Goal: Contribute content: Contribute content

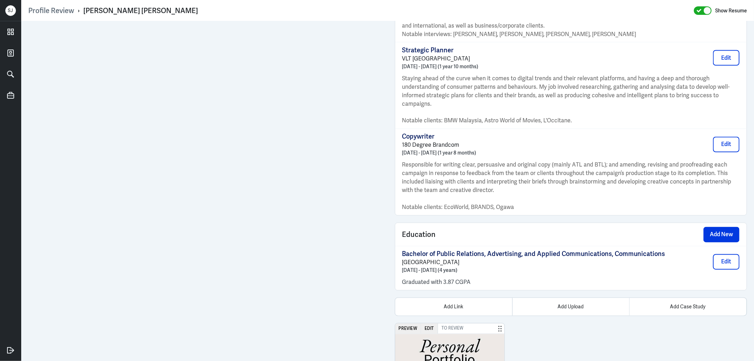
scroll to position [1102, 0]
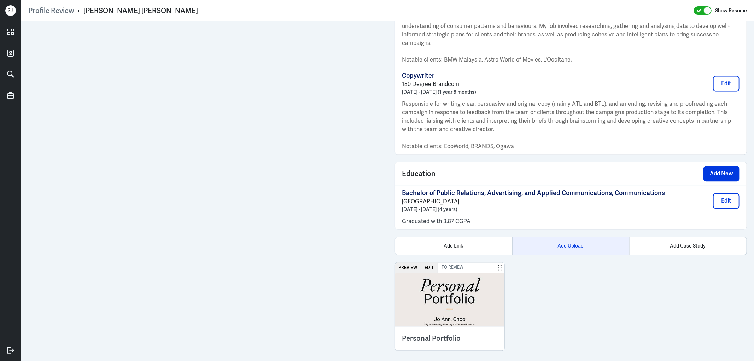
click at [543, 243] on div "Add Upload" at bounding box center [570, 246] width 117 height 18
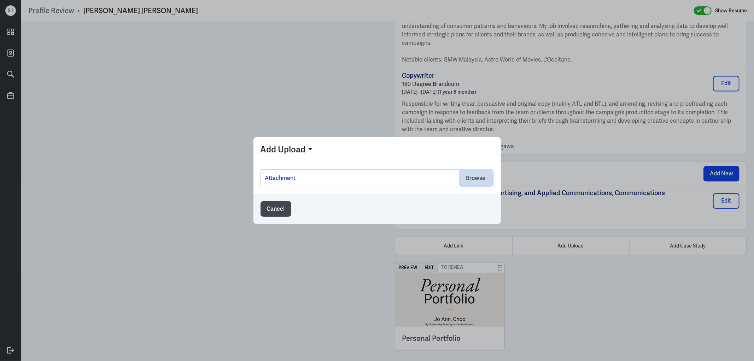
click at [485, 181] on button "Browse" at bounding box center [476, 178] width 32 height 16
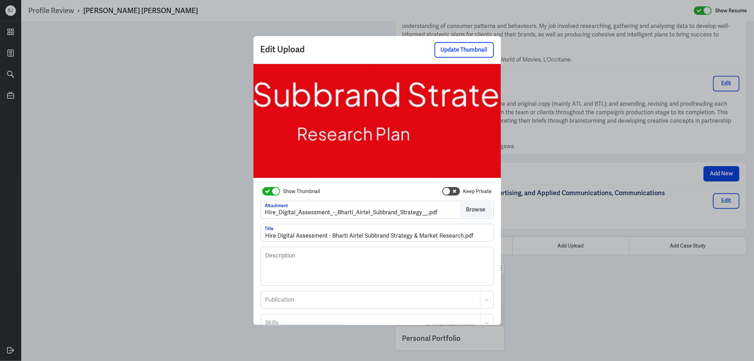
scroll to position [58, 0]
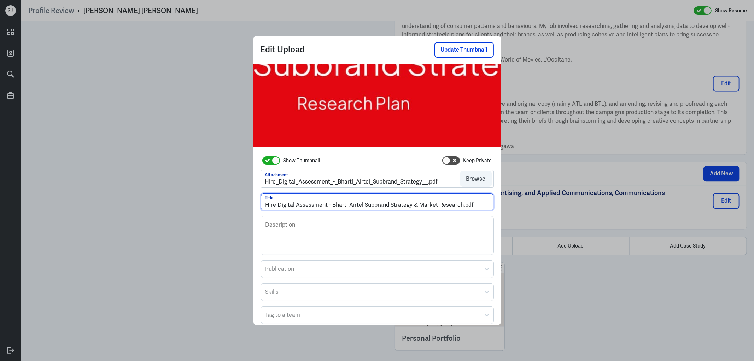
drag, startPoint x: 457, startPoint y: 207, endPoint x: 500, endPoint y: 207, distance: 42.8
click at [499, 207] on div "Edit Upload Update Thumbnail Show Thumbnail Keep Private Attachment Hire_Digita…" at bounding box center [378, 180] width 248 height 289
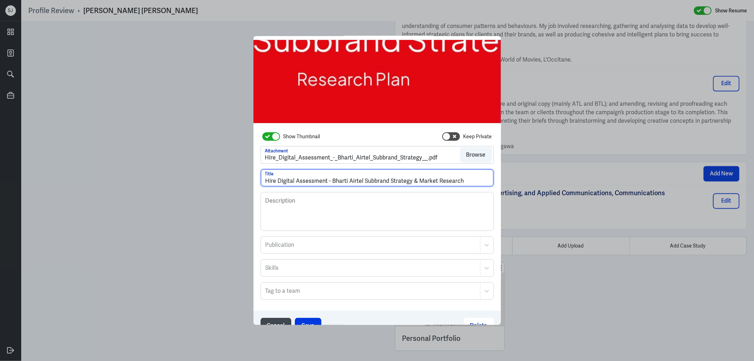
scroll to position [38, 0]
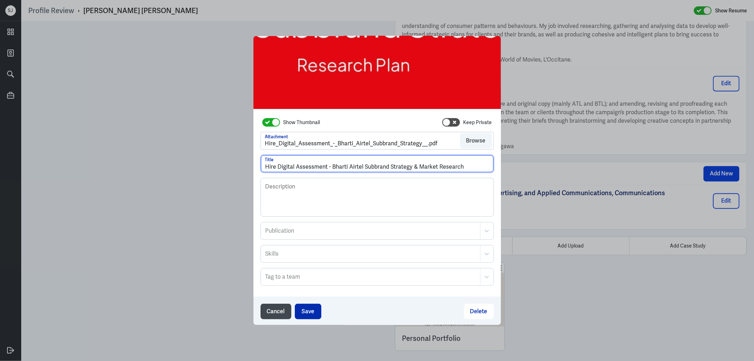
type input "Hire Digital Assessment - Bharti Airtel Subbrand Strategy & Market Research"
click at [310, 309] on button "Save" at bounding box center [308, 312] width 27 height 16
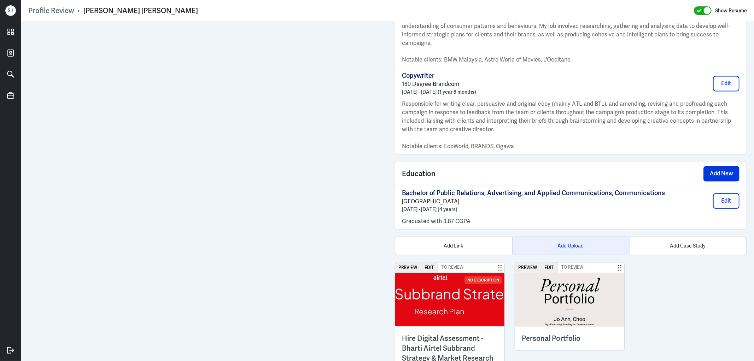
click at [568, 239] on div "Add Upload" at bounding box center [570, 246] width 117 height 18
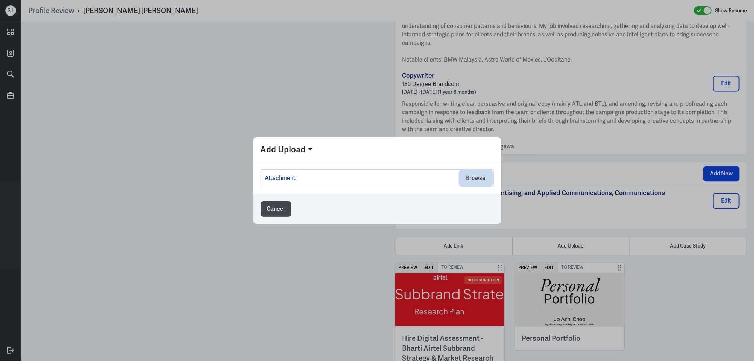
click at [474, 179] on button "Browse" at bounding box center [476, 178] width 32 height 16
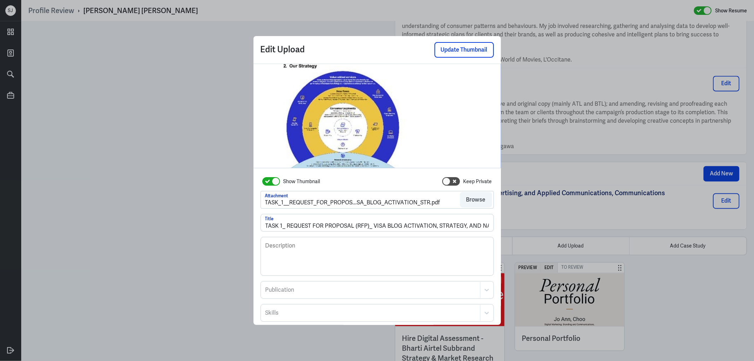
scroll to position [58, 0]
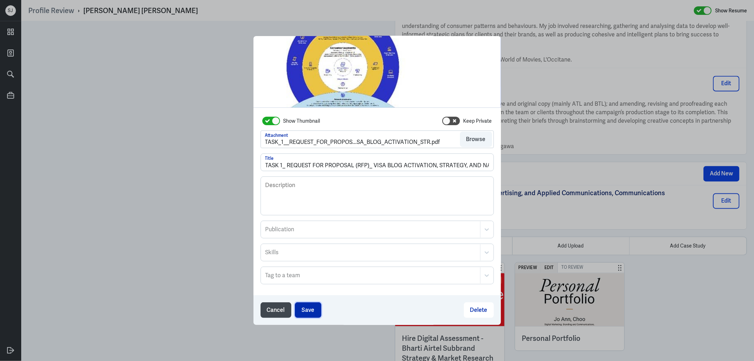
click at [309, 310] on button "Save" at bounding box center [308, 310] width 27 height 16
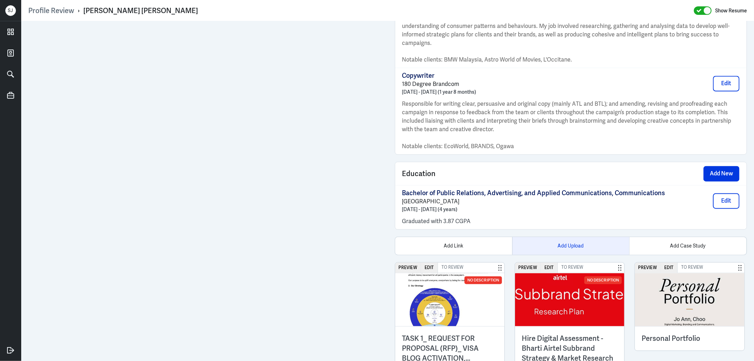
click at [554, 241] on div "Add Upload" at bounding box center [570, 246] width 117 height 18
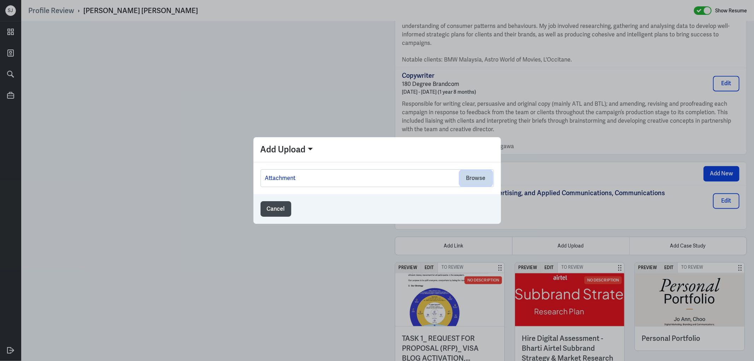
click at [478, 179] on button "Browse" at bounding box center [476, 178] width 32 height 16
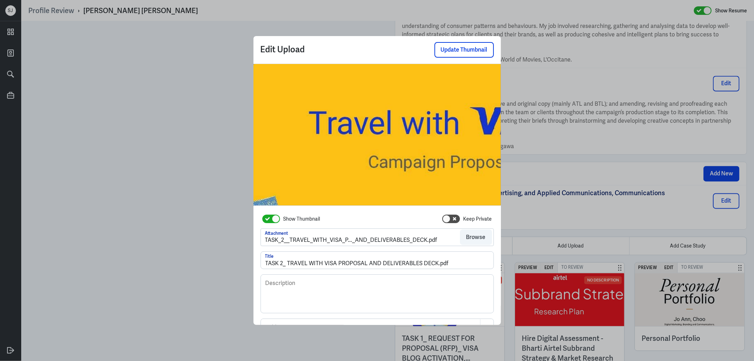
scroll to position [58, 0]
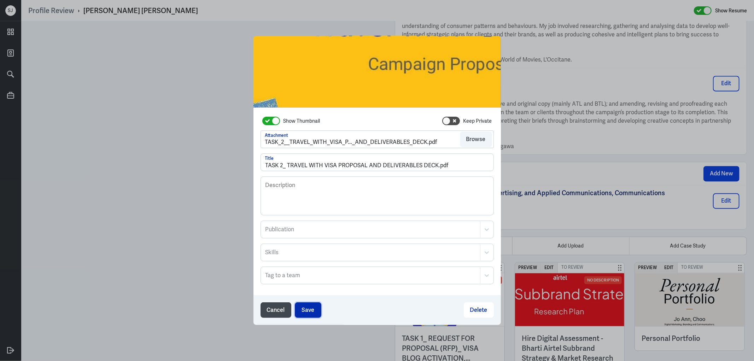
click at [306, 308] on button "Save" at bounding box center [308, 310] width 27 height 16
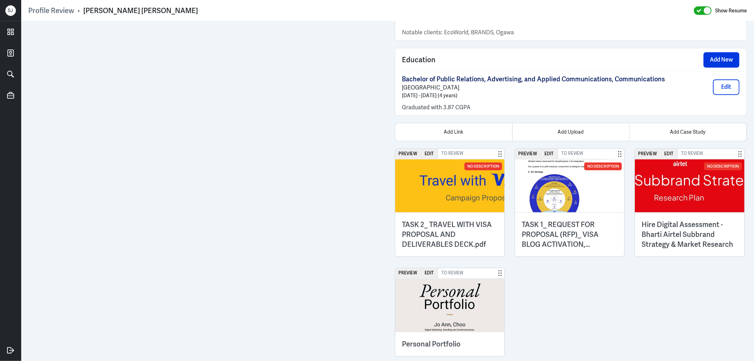
scroll to position [1221, 0]
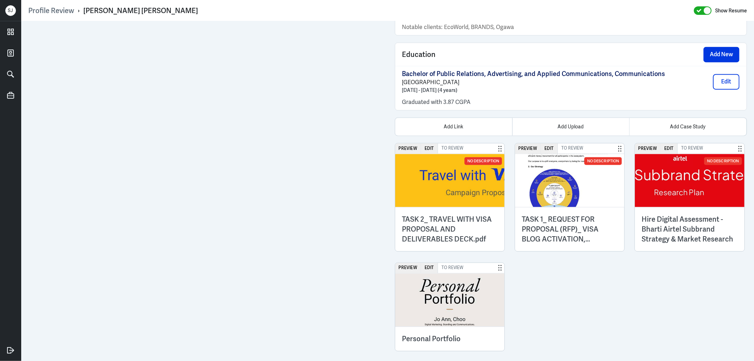
click at [666, 220] on h3 "Hire Digital Assessment - Bharti Airtel Subbrand Strategy & Market Research" at bounding box center [689, 229] width 95 height 30
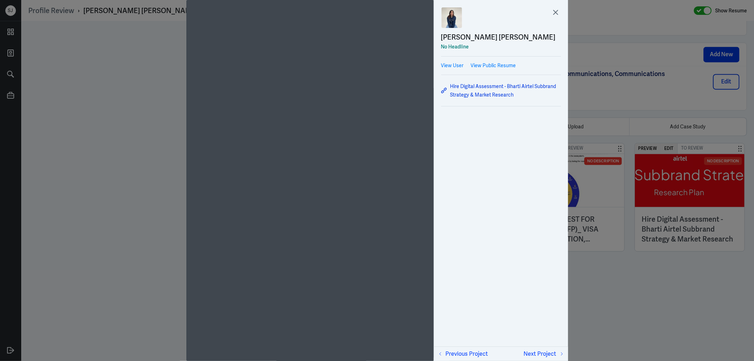
scroll to position [2, 0]
click at [557, 16] on icon at bounding box center [556, 12] width 11 height 11
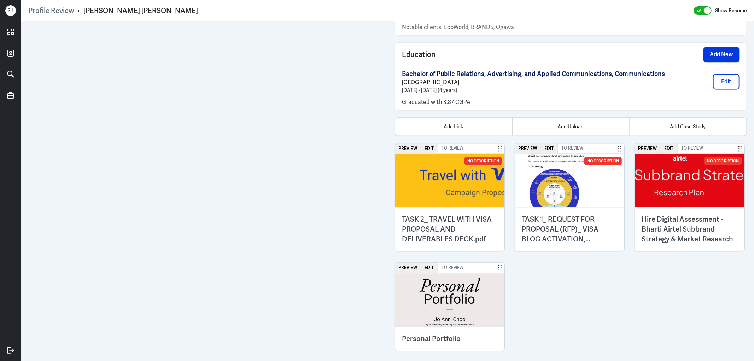
click at [454, 196] on img at bounding box center [450, 180] width 110 height 53
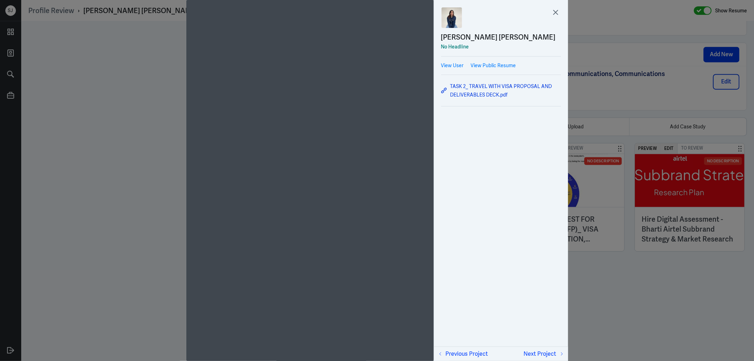
drag, startPoint x: 613, startPoint y: 281, endPoint x: 565, endPoint y: 251, distance: 56.9
click at [613, 281] on div at bounding box center [377, 180] width 754 height 361
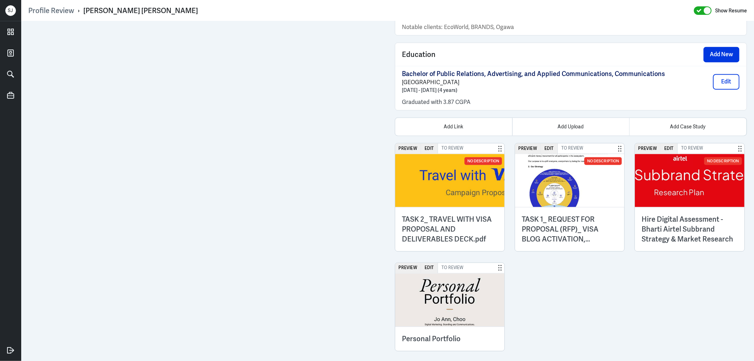
click at [560, 218] on h3 "TASK 1_ REQUEST FOR PROPOSAL (RFP)_ VISA BLOG ACTIVATION, …" at bounding box center [569, 229] width 95 height 30
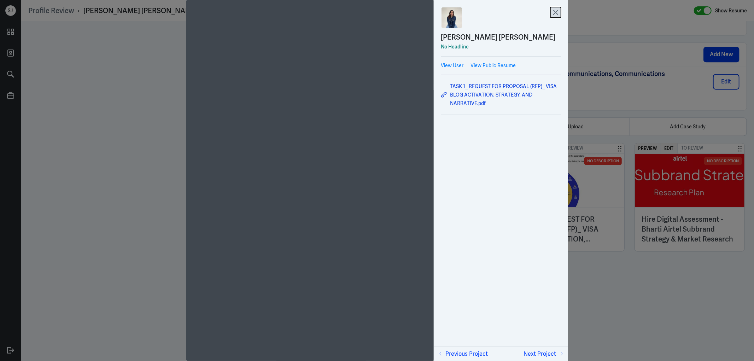
click at [557, 16] on icon at bounding box center [556, 12] width 11 height 11
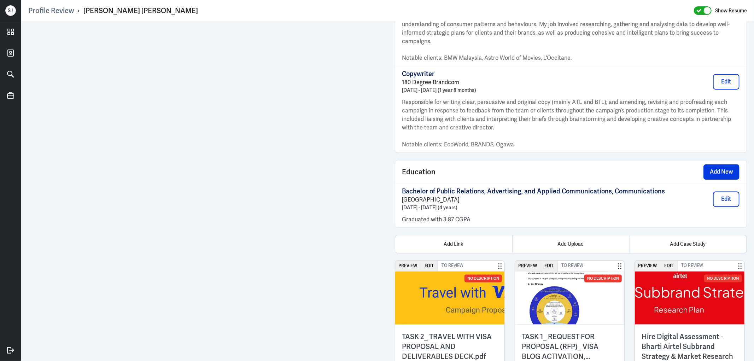
scroll to position [1221, 0]
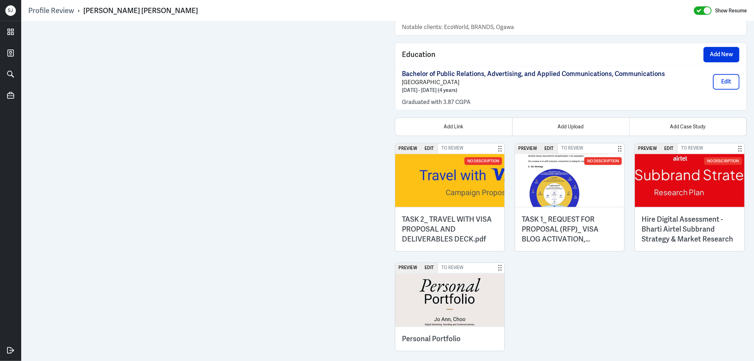
click at [682, 223] on h3 "Hire Digital Assessment - Bharti Airtel Subbrand Strategy & Market Research" at bounding box center [689, 229] width 95 height 30
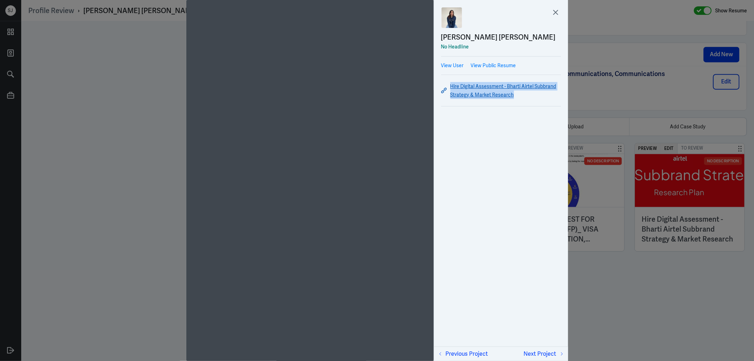
drag, startPoint x: 450, startPoint y: 76, endPoint x: 513, endPoint y: 94, distance: 65.8
click at [514, 95] on div "[PERSON_NAME] [PERSON_NAME] No Headline View User View Public Resume Hire Digit…" at bounding box center [501, 59] width 134 height 119
copy link "Hire Digital Assessment - Bharti Airtel Subbrand Strategy & Market Research"
click at [614, 262] on div at bounding box center [377, 180] width 754 height 361
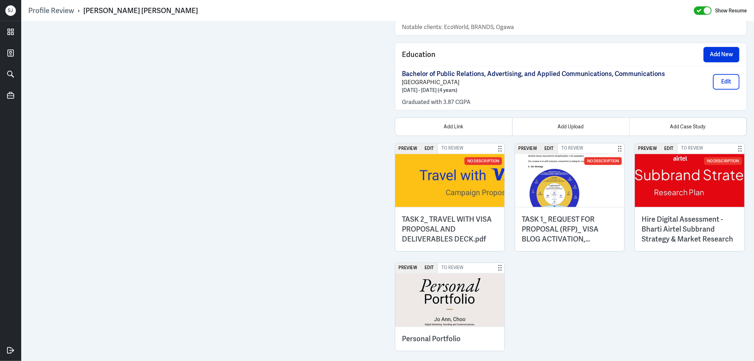
click at [568, 218] on h3 "TASK 1_ REQUEST FOR PROPOSAL (RFP)_ VISA BLOG ACTIVATION, …" at bounding box center [569, 229] width 95 height 30
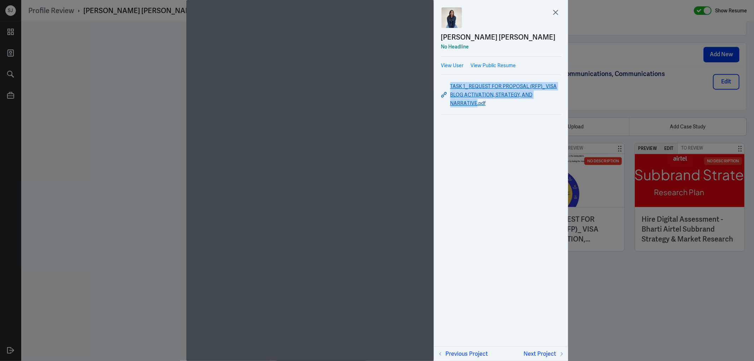
drag, startPoint x: 450, startPoint y: 79, endPoint x: 478, endPoint y: 100, distance: 35.1
click at [478, 100] on div "[PERSON_NAME] [PERSON_NAME] No Headline View User View Public Resume TASK 1_ RE…" at bounding box center [501, 63] width 134 height 127
copy link "TASK 1_ REQUEST FOR PROPOSAL (RFP)_ VISA BLOG ACTIVATION, STRATEGY, AND NARRATI…"
click at [638, 266] on div at bounding box center [377, 180] width 754 height 361
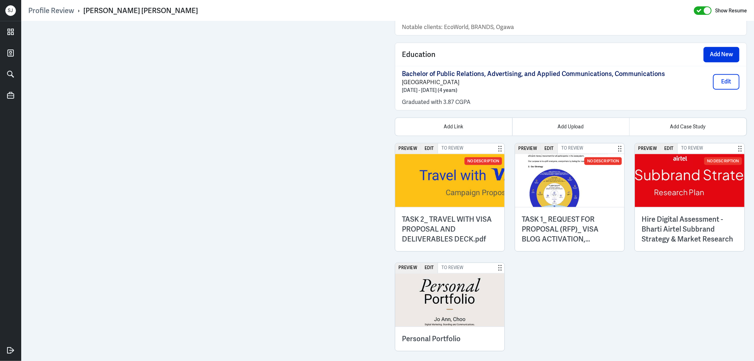
click at [440, 228] on h3 "TASK 2_ TRAVEL WITH VISA PROPOSAL AND DELIVERABLES DECK.pdf" at bounding box center [449, 229] width 95 height 30
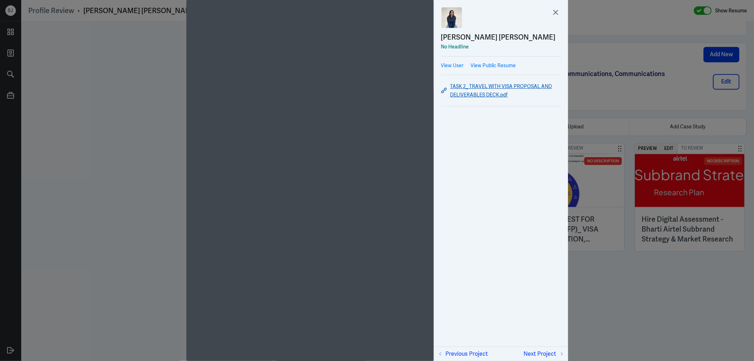
click at [474, 93] on link "TASK 2_ TRAVEL WITH VISA PROPOSAL AND DELIVERABLES DECK.pdf" at bounding box center [501, 90] width 120 height 17
drag, startPoint x: 451, startPoint y: 77, endPoint x: 499, endPoint y: 95, distance: 51.7
click at [499, 95] on div "[PERSON_NAME] [PERSON_NAME] No Headline View User View Public Resume TASK 2_ TR…" at bounding box center [501, 59] width 134 height 119
copy link "TASK 2_ TRAVEL WITH VISA PROPOSAL AND DELIVERABLES DECK"
click at [651, 284] on div at bounding box center [377, 180] width 754 height 361
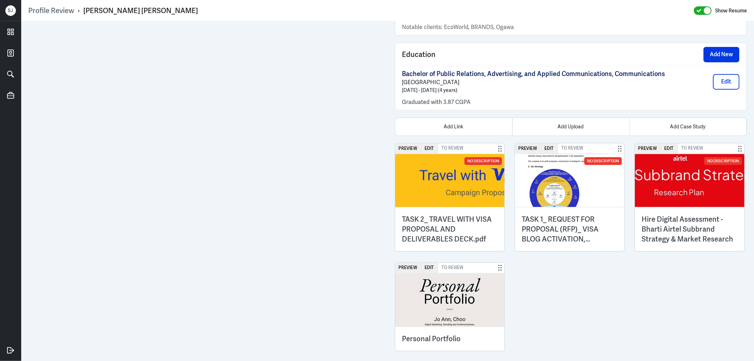
click at [676, 221] on h3 "Hire Digital Assessment - Bharti Airtel Subbrand Strategy & Market Research" at bounding box center [689, 229] width 95 height 30
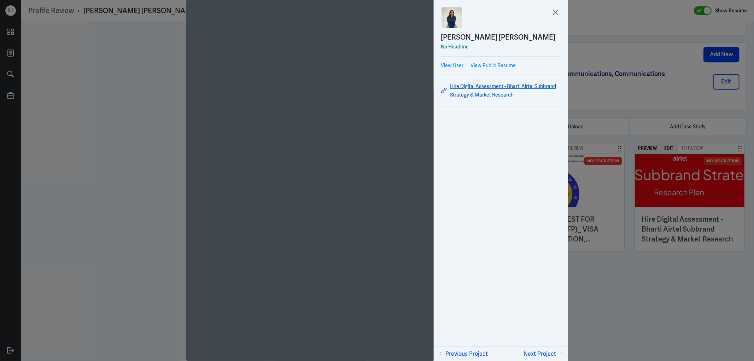
click at [473, 97] on link "Hire Digital Assessment - Bharti Airtel Subbrand Strategy & Market Research" at bounding box center [501, 90] width 120 height 17
click at [598, 276] on div at bounding box center [377, 180] width 754 height 361
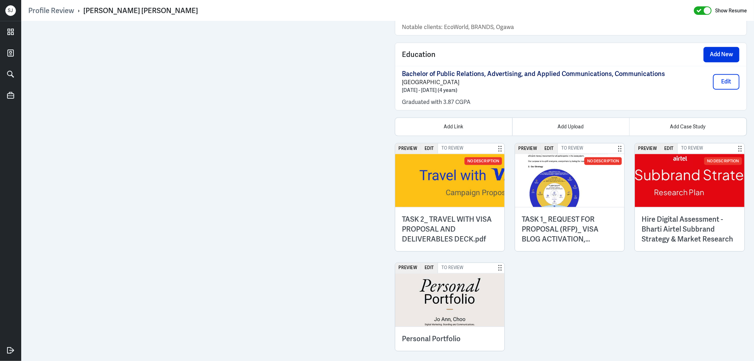
click at [552, 221] on h3 "TASK 1_ REQUEST FOR PROPOSAL (RFP)_ VISA BLOG ACTIVATION, …" at bounding box center [569, 229] width 95 height 30
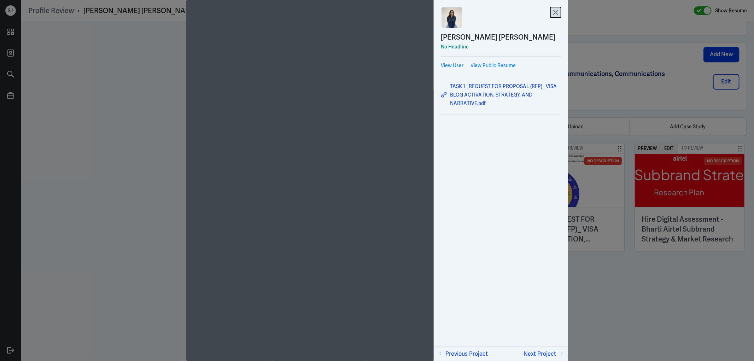
click at [560, 14] on icon at bounding box center [556, 12] width 11 height 11
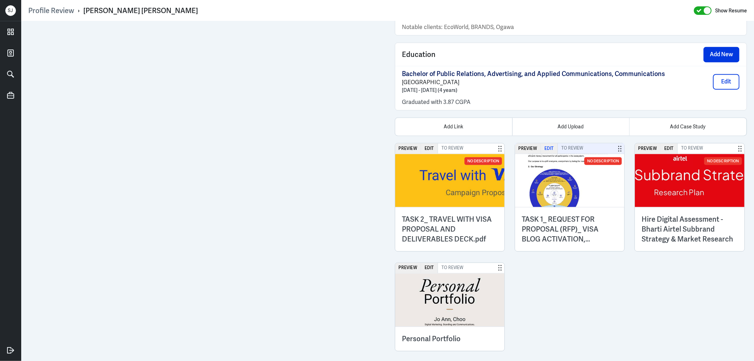
click at [545, 144] on button "Edit" at bounding box center [549, 148] width 17 height 10
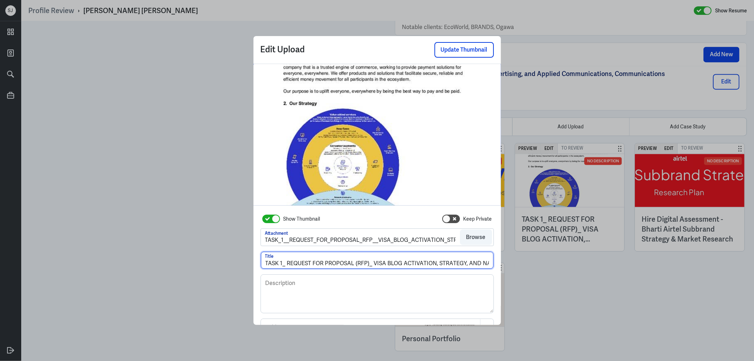
click at [360, 261] on input "TASK 1_ REQUEST FOR PROPOSAL (RFP)_ VISA BLOG ACTIVATION, STRATEGY, AND NARRATI…" at bounding box center [377, 260] width 233 height 17
paste input "ask 1_ Request for Proposal (RFP)_ Visa Blog Activation, Strategy, and Narrative"
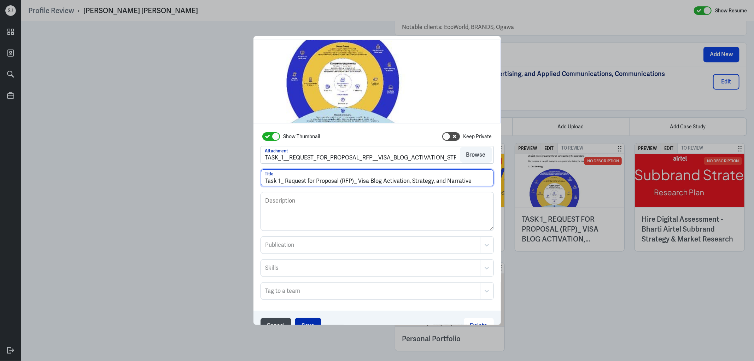
scroll to position [38, 0]
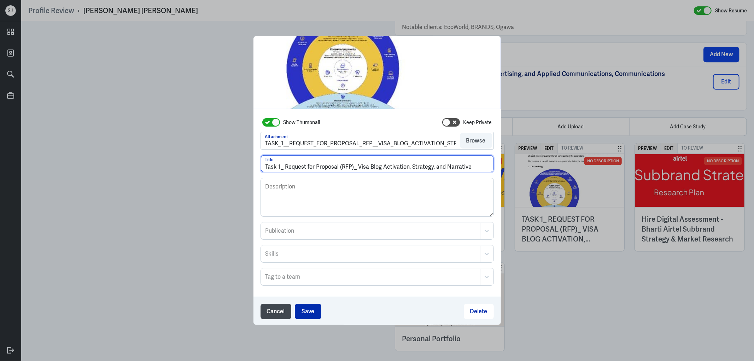
type input "Task 1_ Request for Proposal (RFP)_ Visa Blog Activation, Strategy, and Narrati…"
click at [308, 312] on button "Save" at bounding box center [308, 312] width 27 height 16
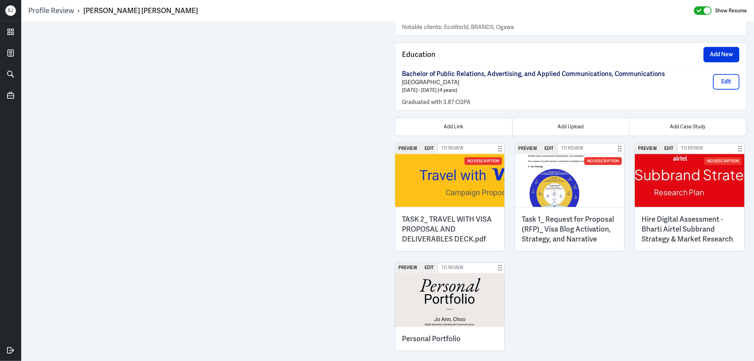
click at [440, 219] on h3 "TASK 2_ TRAVEL WITH VISA PROPOSAL AND DELIVERABLES DECK.pdf" at bounding box center [449, 229] width 95 height 30
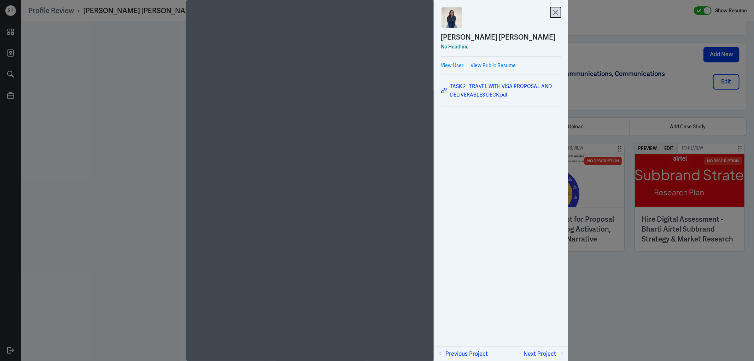
click at [557, 10] on icon at bounding box center [556, 12] width 11 height 11
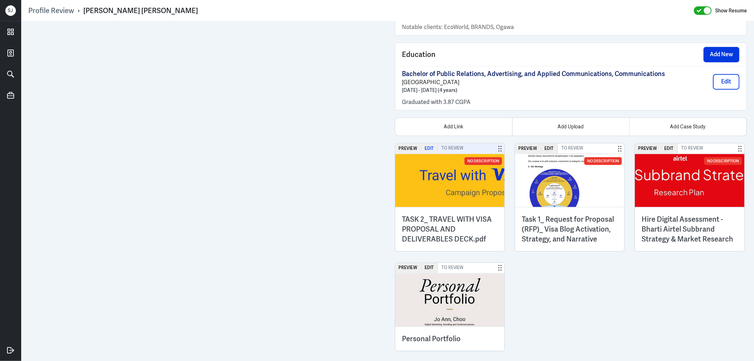
click at [427, 143] on button "Edit" at bounding box center [429, 148] width 17 height 10
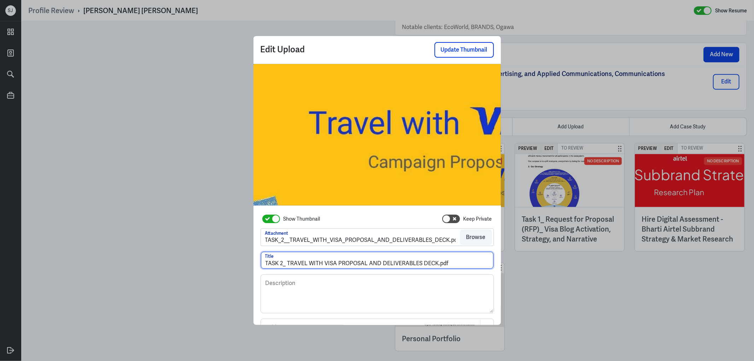
click at [333, 262] on input "TASK 2_ TRAVEL WITH VISA PROPOSAL AND DELIVERABLES DECK.pdf" at bounding box center [377, 260] width 233 height 17
click at [333, 263] on input "TASK 2_ TRAVEL WITH VISA PROPOSAL AND DELIVERABLES DECK.pdf" at bounding box center [377, 260] width 233 height 17
paste input "ask 2_ Travel With Visa Proposal and Deliverables Deck"
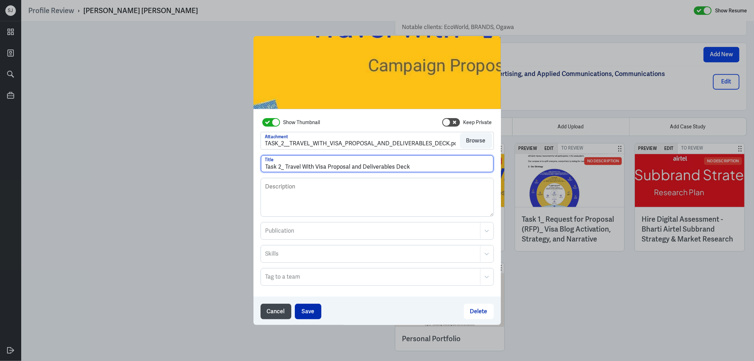
type input "Task 2_ Travel With Visa Proposal and Deliverables Deck"
click at [305, 309] on button "Save" at bounding box center [308, 312] width 27 height 16
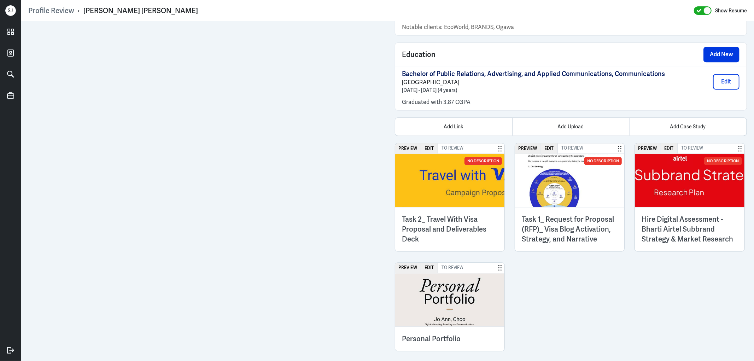
click at [538, 222] on h3 "Task 1_ Request for Proposal (RFP)_ Visa Blog Activation, Strategy, and Narrati…" at bounding box center [569, 229] width 95 height 30
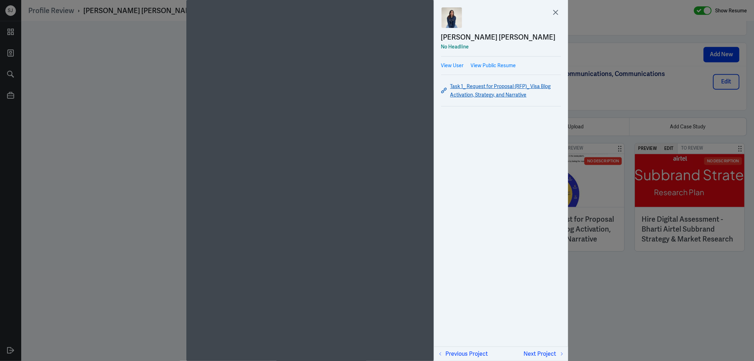
click at [485, 91] on link "Task 1_ Request for Proposal (RFP)_ Visa Blog Activation, Strategy, and Narrati…" at bounding box center [501, 90] width 120 height 17
drag, startPoint x: 628, startPoint y: 285, endPoint x: 605, endPoint y: 271, distance: 27.4
click at [628, 285] on div at bounding box center [377, 180] width 754 height 361
